Goal: Information Seeking & Learning: Learn about a topic

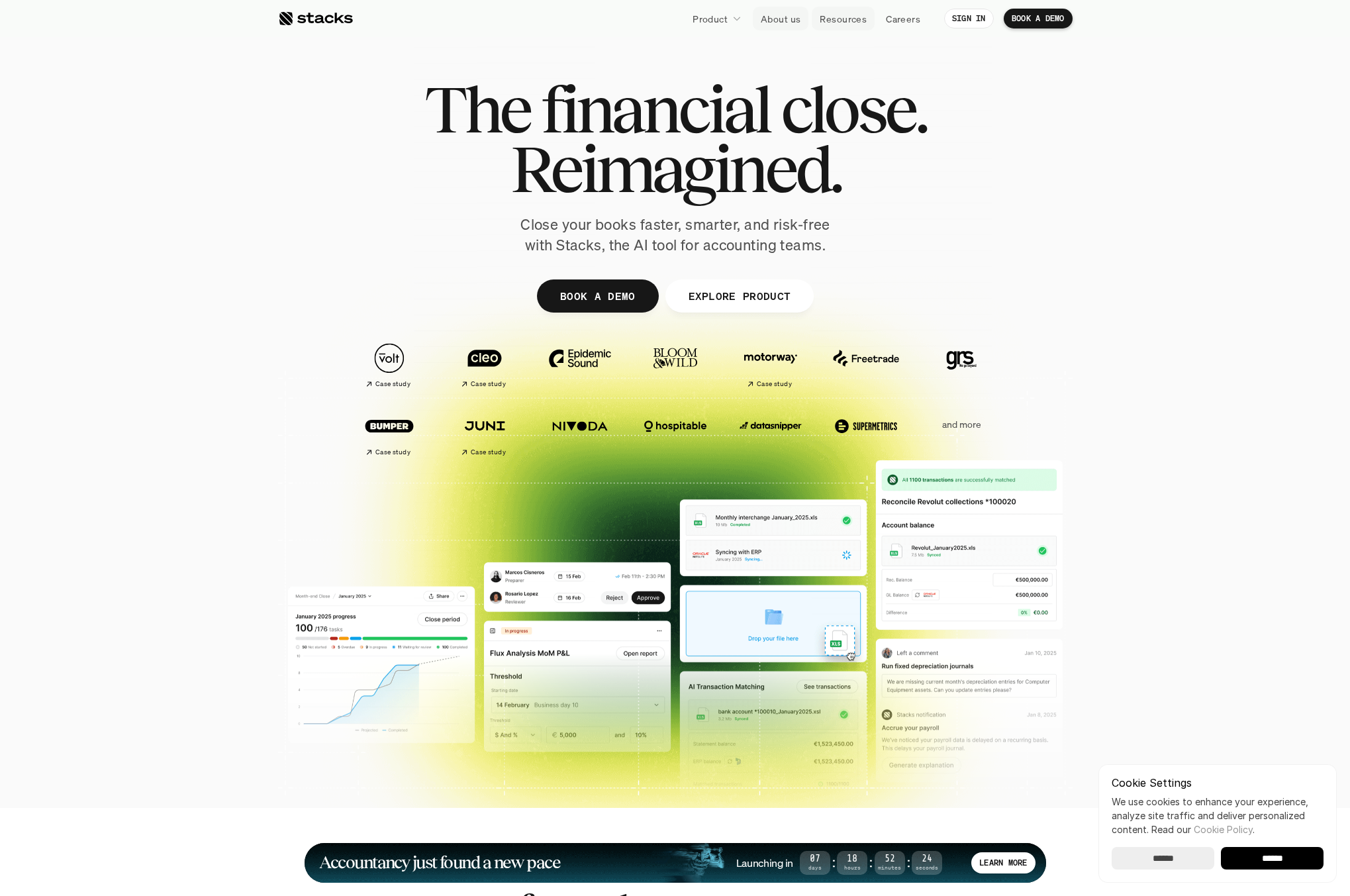
click at [844, 23] on p "Resources" at bounding box center [843, 18] width 47 height 14
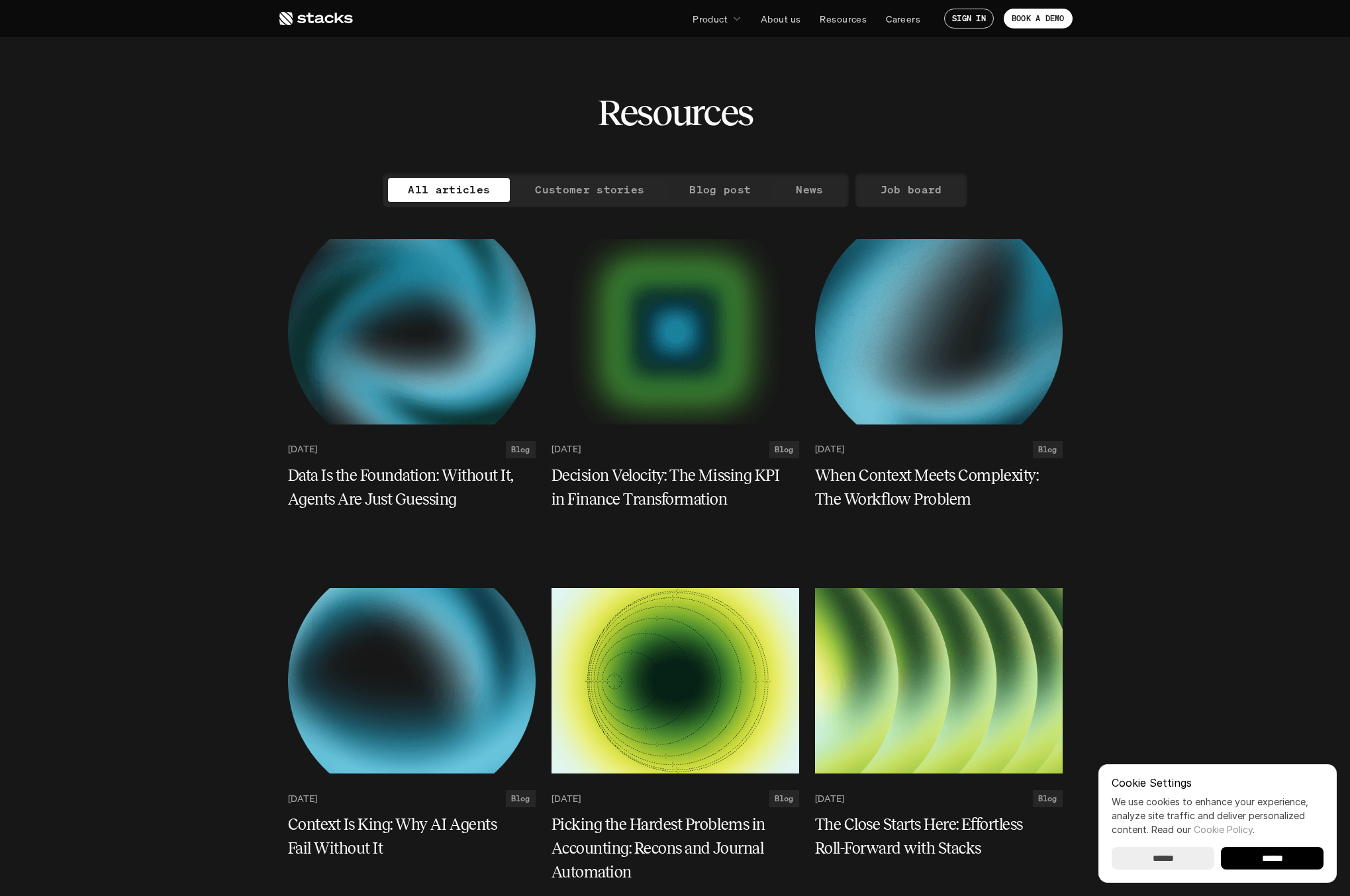
click at [731, 185] on p "Blog post" at bounding box center [720, 189] width 62 height 19
click at [616, 189] on p "Customer stories" at bounding box center [589, 190] width 109 height 19
